Goal: Task Accomplishment & Management: Manage account settings

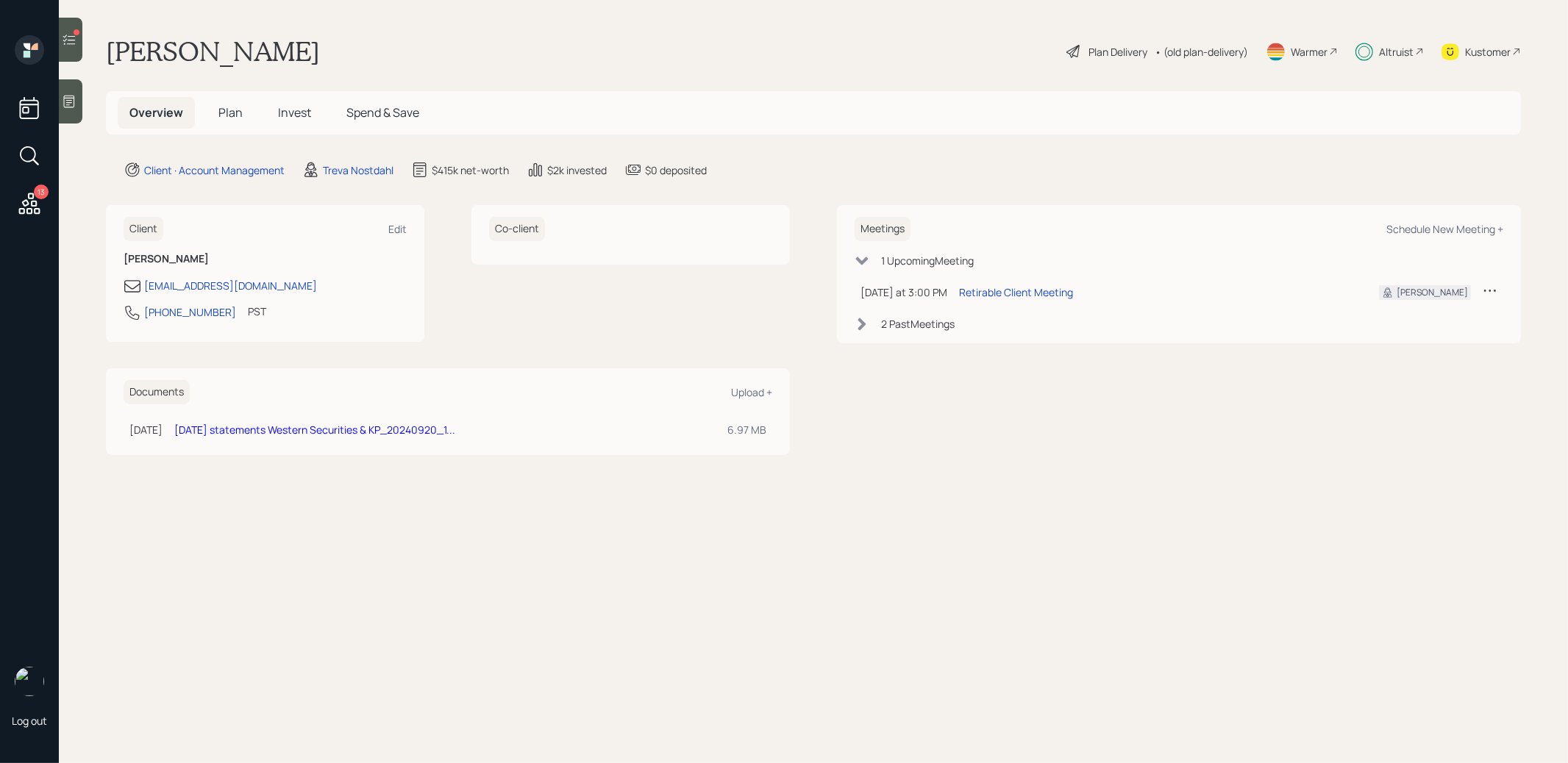
click at [230, 109] on span "Plan" at bounding box center [230, 112] width 24 height 16
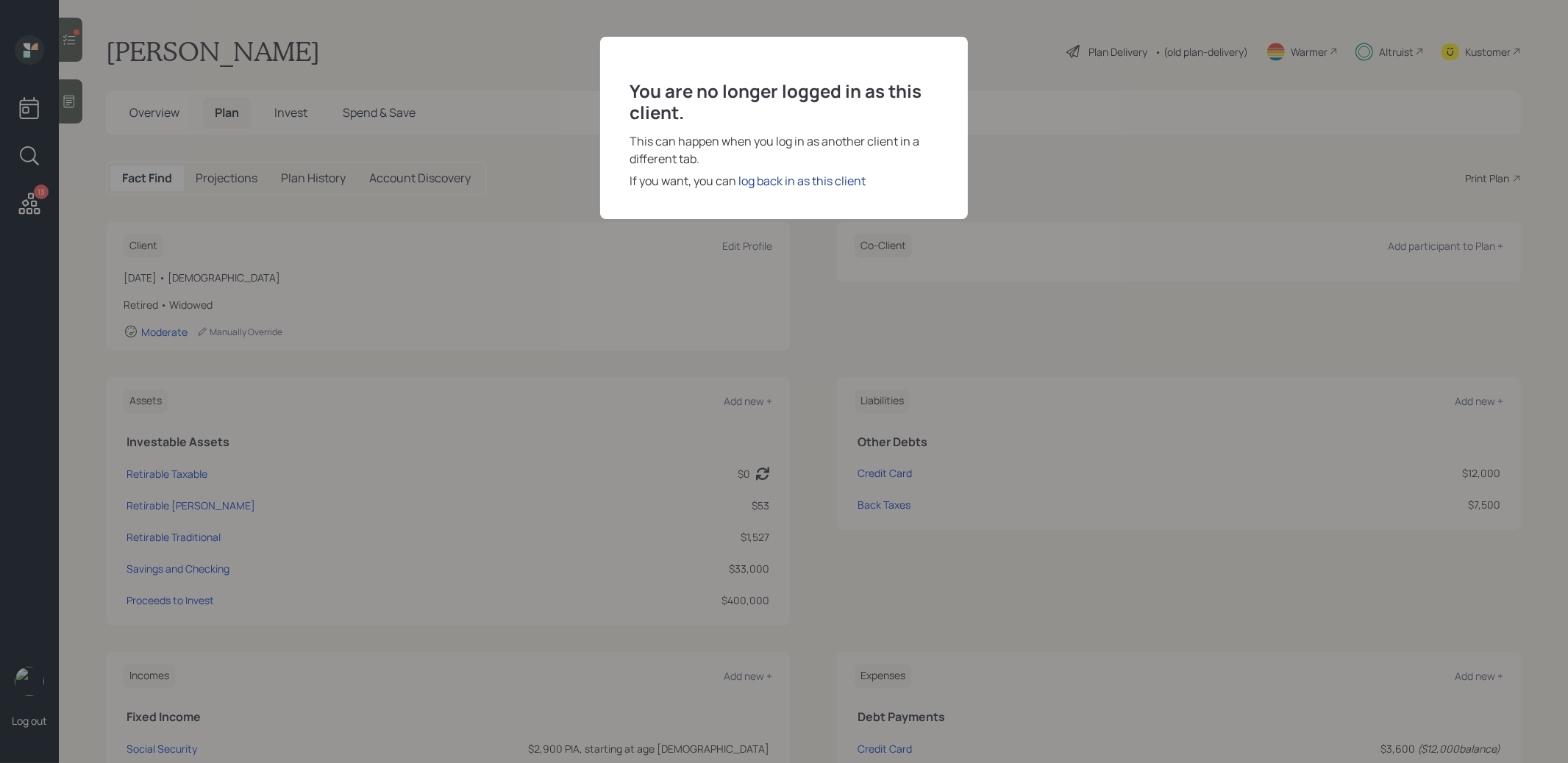
click at [750, 182] on div "log back in as this client" at bounding box center [802, 181] width 128 height 17
